Goal: Task Accomplishment & Management: Manage account settings

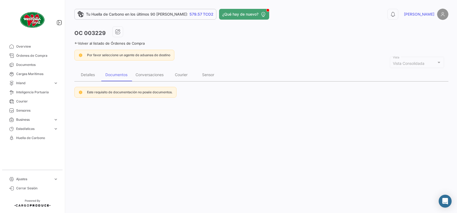
click at [76, 42] on icon at bounding box center [76, 44] width 4 height 4
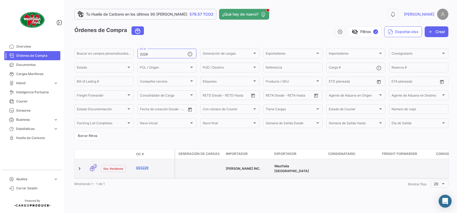
click at [147, 166] on link "003229" at bounding box center [154, 168] width 36 height 5
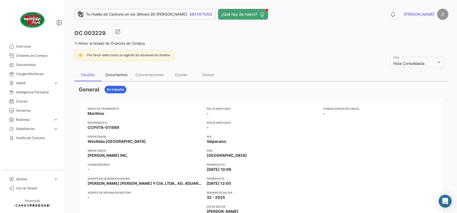
click at [123, 73] on div "Documentos" at bounding box center [116, 75] width 22 height 5
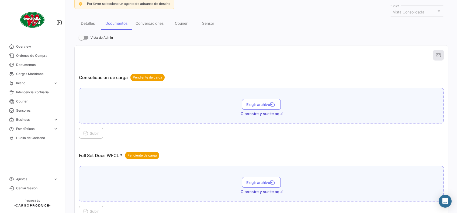
scroll to position [72, 0]
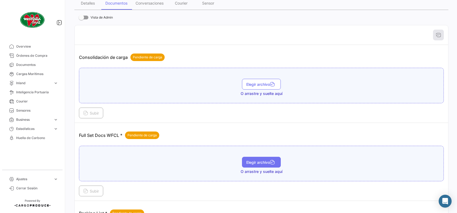
click at [250, 160] on span "Elegir archivo" at bounding box center [261, 162] width 30 height 5
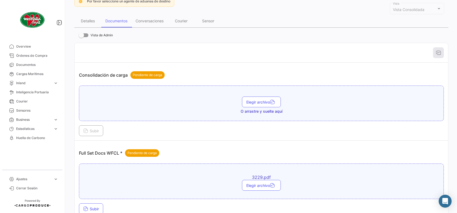
scroll to position [108, 0]
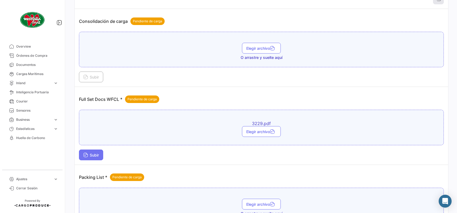
click at [95, 153] on span "Subir" at bounding box center [91, 155] width 16 height 5
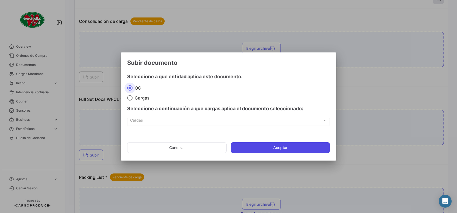
click at [252, 149] on button "Aceptar" at bounding box center [280, 148] width 99 height 11
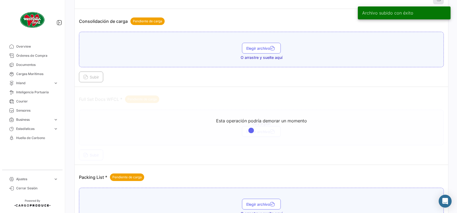
scroll to position [0, 0]
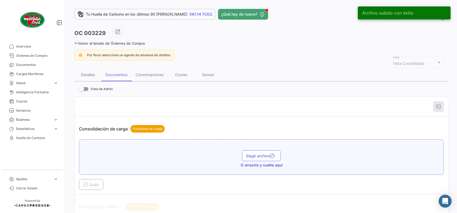
click at [76, 44] on icon at bounding box center [76, 44] width 4 height 4
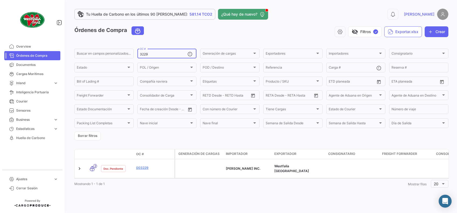
click at [155, 57] on div "3229 OC #" at bounding box center [164, 53] width 48 height 11
click at [144, 55] on input "3223" at bounding box center [164, 55] width 48 height 4
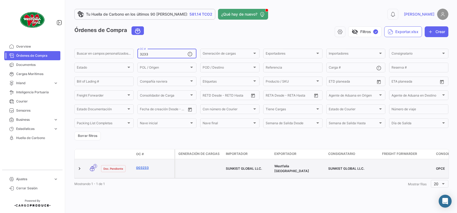
type input "3233"
click at [143, 166] on link "003233" at bounding box center [154, 168] width 36 height 5
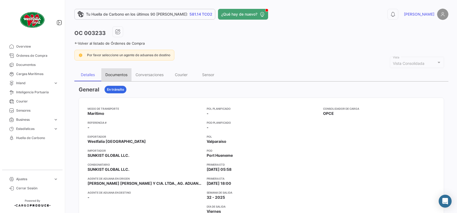
click at [117, 74] on div "Documentos" at bounding box center [116, 75] width 22 height 5
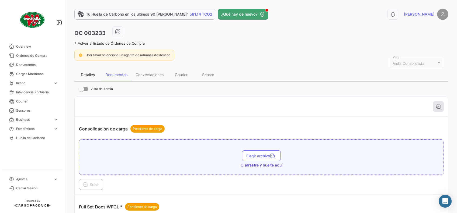
click at [89, 77] on div "Detalles" at bounding box center [88, 75] width 14 height 5
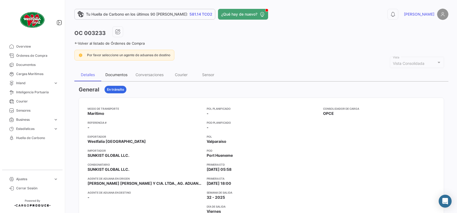
click at [120, 75] on div "Documentos" at bounding box center [116, 75] width 22 height 5
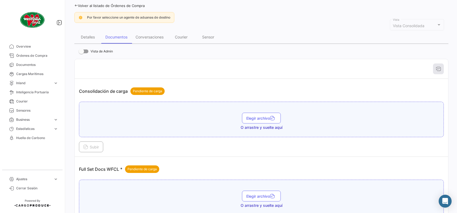
scroll to position [72, 0]
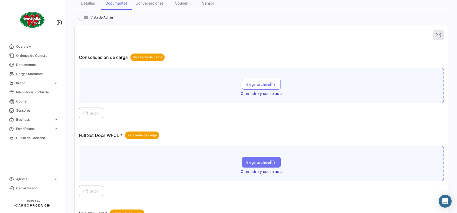
click at [253, 164] on span "Elegir archivo" at bounding box center [261, 162] width 30 height 5
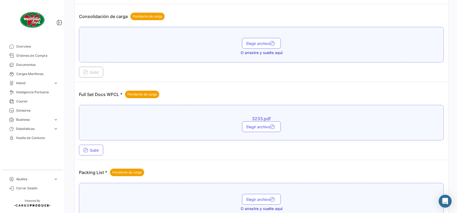
scroll to position [144, 0]
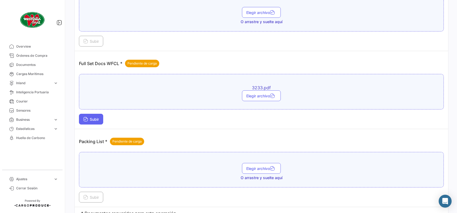
click at [98, 119] on span "Subir" at bounding box center [91, 119] width 16 height 5
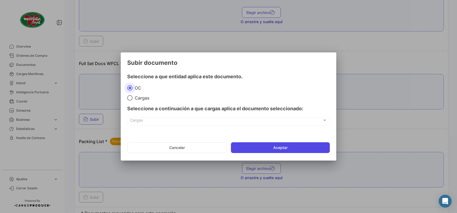
click at [256, 143] on button "Aceptar" at bounding box center [280, 148] width 99 height 11
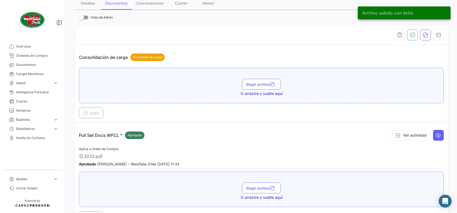
scroll to position [0, 0]
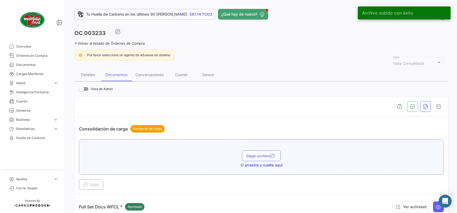
click at [76, 43] on icon at bounding box center [76, 44] width 4 height 4
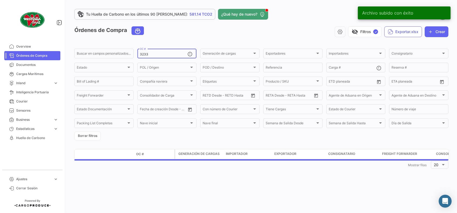
click at [166, 55] on input "3233" at bounding box center [164, 55] width 48 height 4
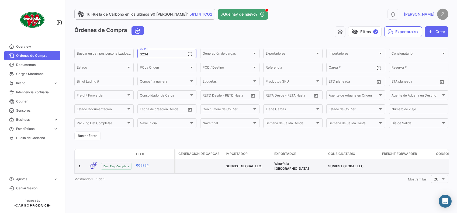
type input "3234"
click at [140, 166] on link "003234" at bounding box center [154, 165] width 36 height 5
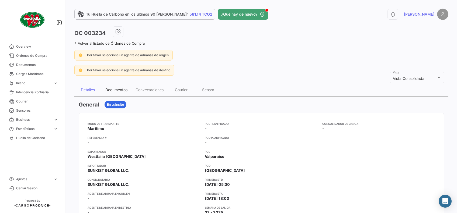
click at [119, 91] on div "Documentos" at bounding box center [116, 90] width 22 height 5
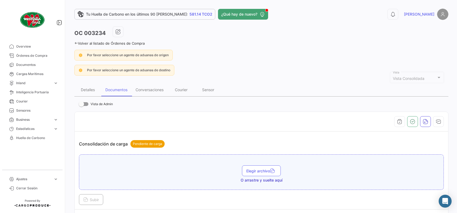
click at [78, 44] on link "Volver al listado de Órdenes de Compra" at bounding box center [109, 43] width 70 height 4
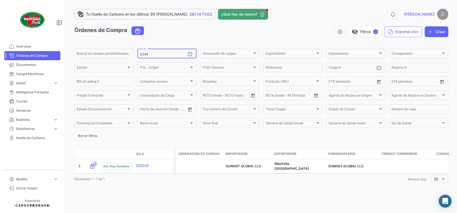
click at [173, 54] on input "3234" at bounding box center [164, 55] width 48 height 4
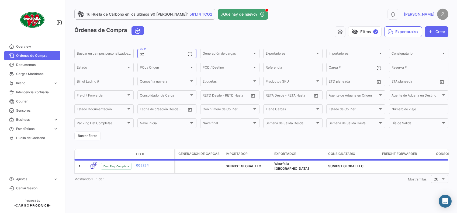
type input "3"
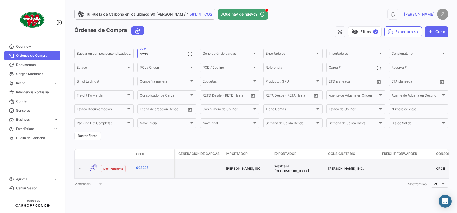
type input "3235"
click at [144, 166] on link "003235" at bounding box center [154, 168] width 36 height 5
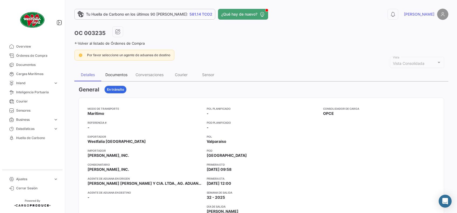
click at [117, 74] on div "Documentos" at bounding box center [116, 75] width 22 height 5
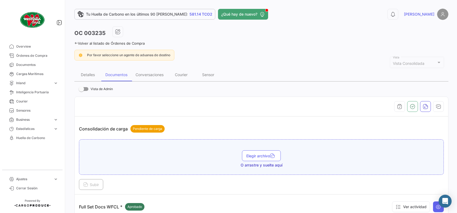
click at [76, 43] on icon at bounding box center [76, 44] width 4 height 4
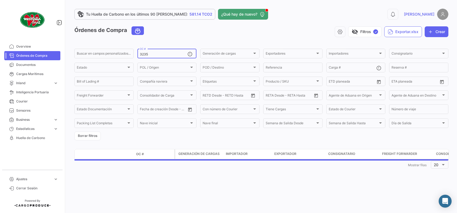
click at [160, 54] on input "3235" at bounding box center [164, 55] width 48 height 4
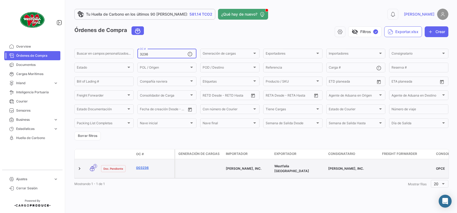
type input "3236"
click at [137, 166] on link "003236" at bounding box center [154, 168] width 36 height 5
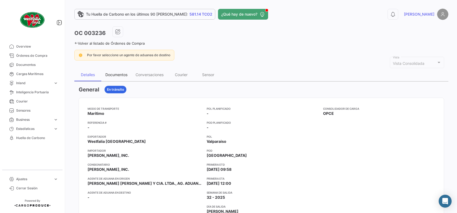
click at [119, 75] on div "Documentos" at bounding box center [116, 75] width 22 height 5
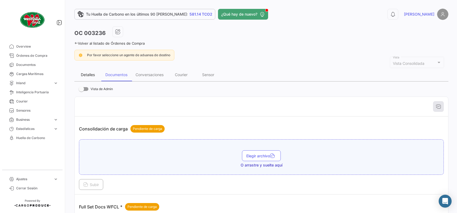
click at [95, 73] on div "Detalles" at bounding box center [87, 74] width 27 height 13
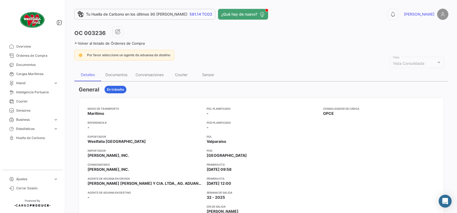
click at [75, 43] on icon at bounding box center [76, 44] width 4 height 4
